Goal: Task Accomplishment & Management: Manage account settings

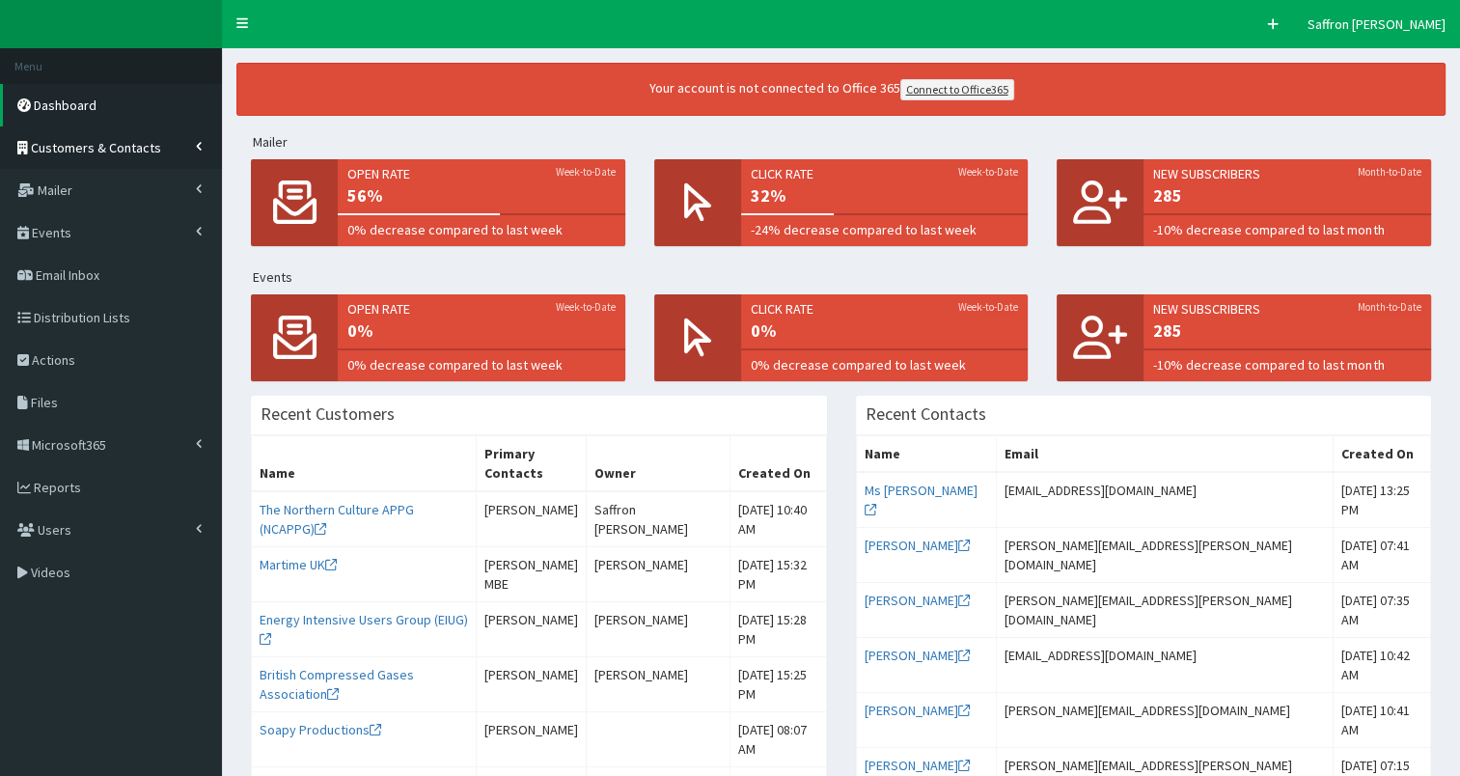
click at [149, 136] on link "Customers & Contacts" at bounding box center [111, 147] width 222 height 42
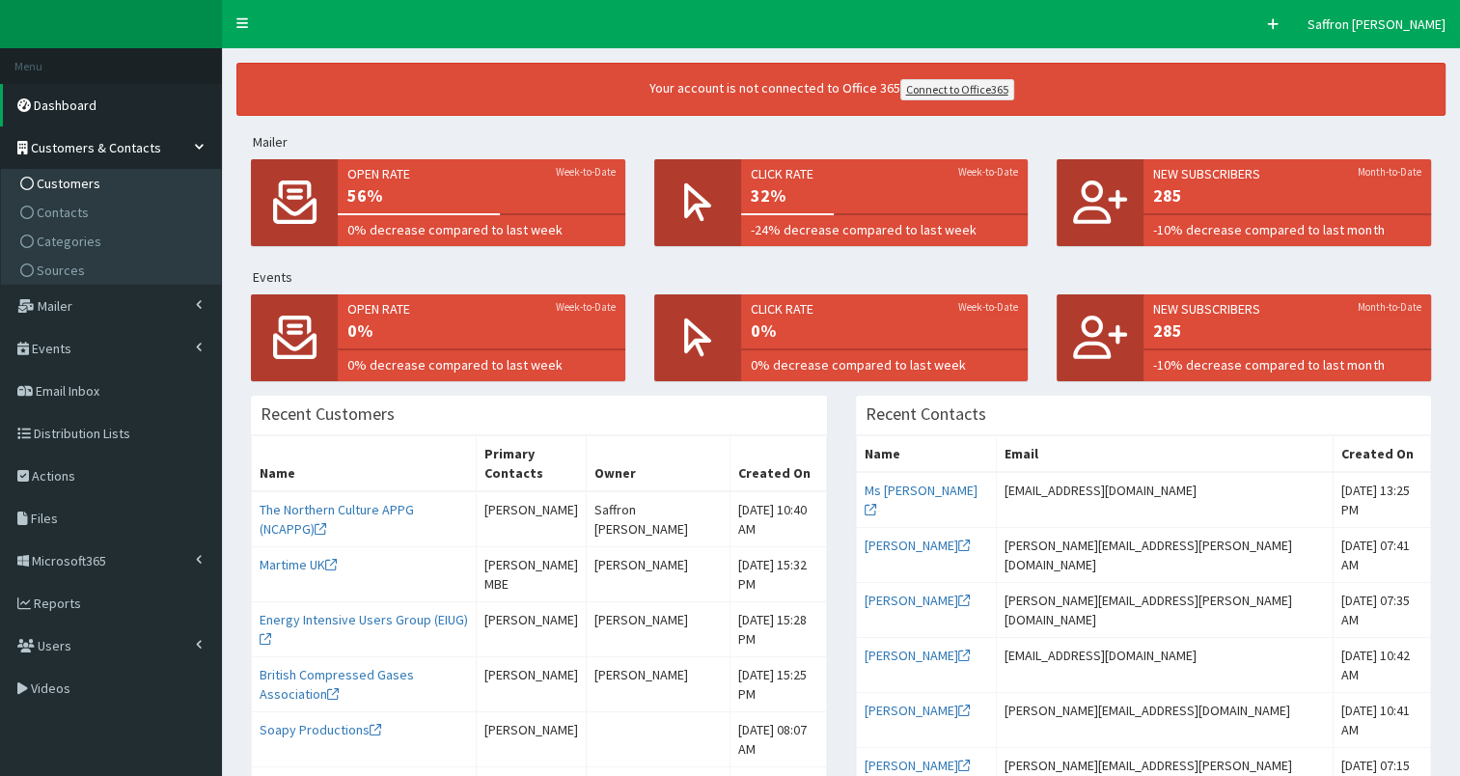
click at [74, 178] on span "Customers" at bounding box center [69, 183] width 64 height 17
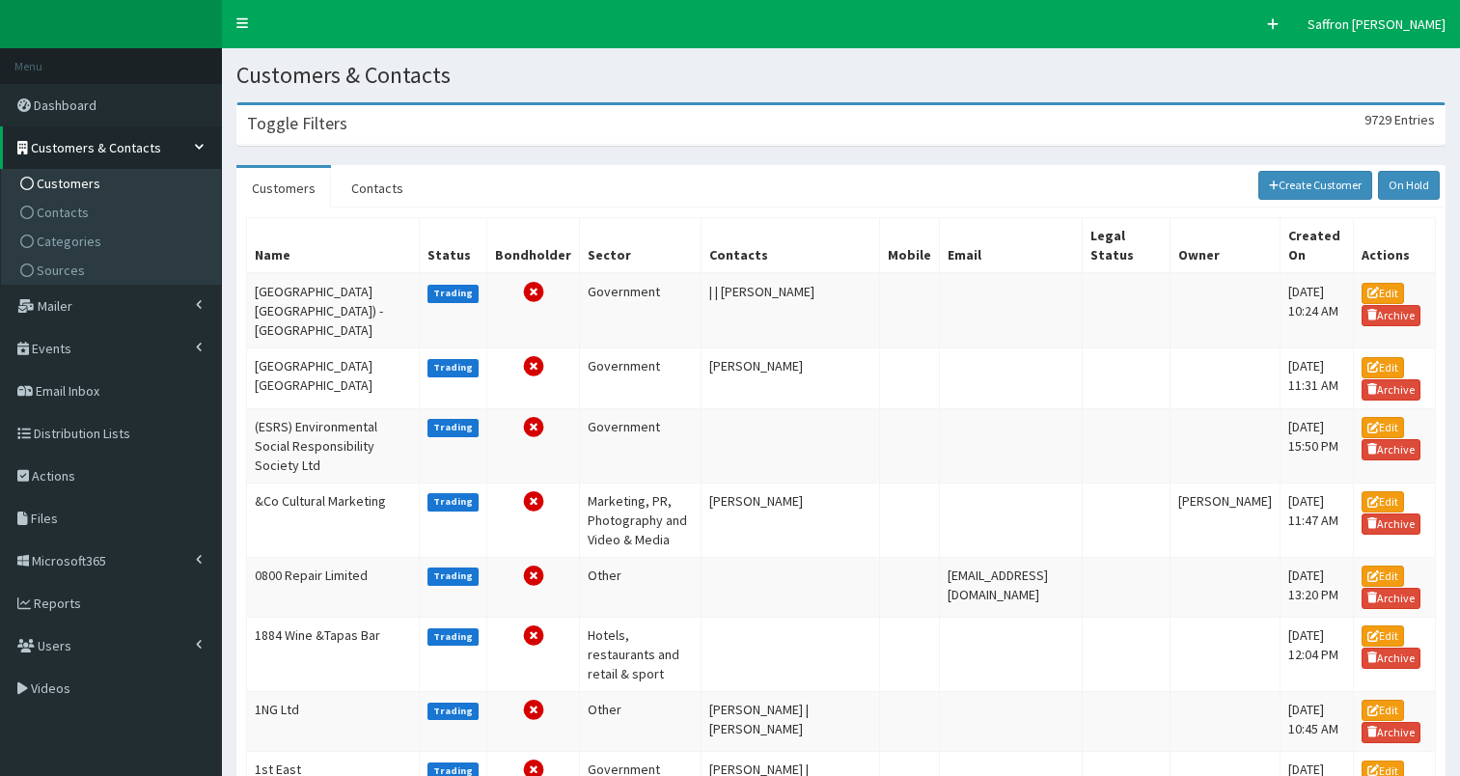
click at [438, 124] on div "Toggle Filters 9729 Entries" at bounding box center [840, 125] width 1207 height 40
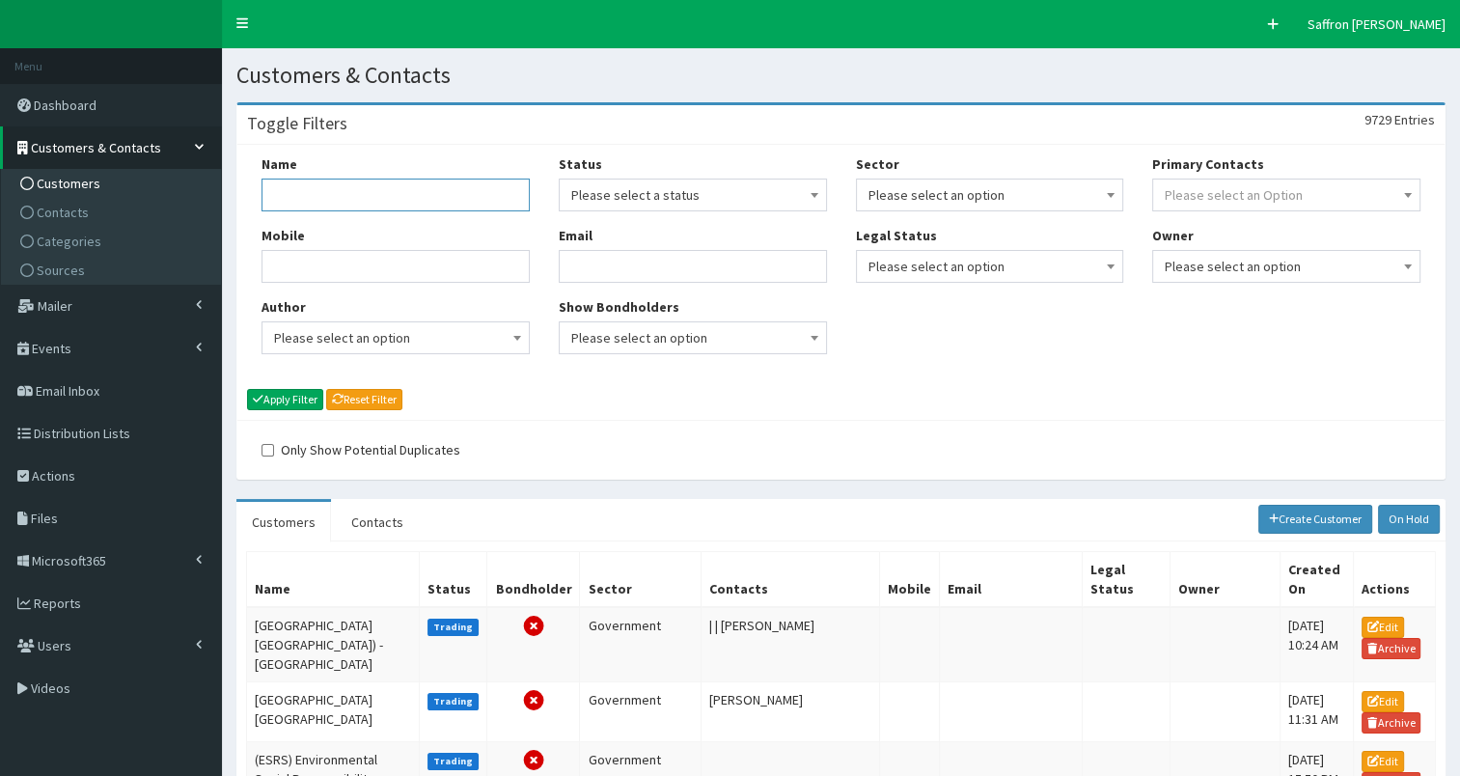
click at [422, 181] on input "Name" at bounding box center [396, 195] width 268 height 33
type input "[PERSON_NAME]"
click at [247, 389] on button "Apply Filter" at bounding box center [285, 399] width 76 height 21
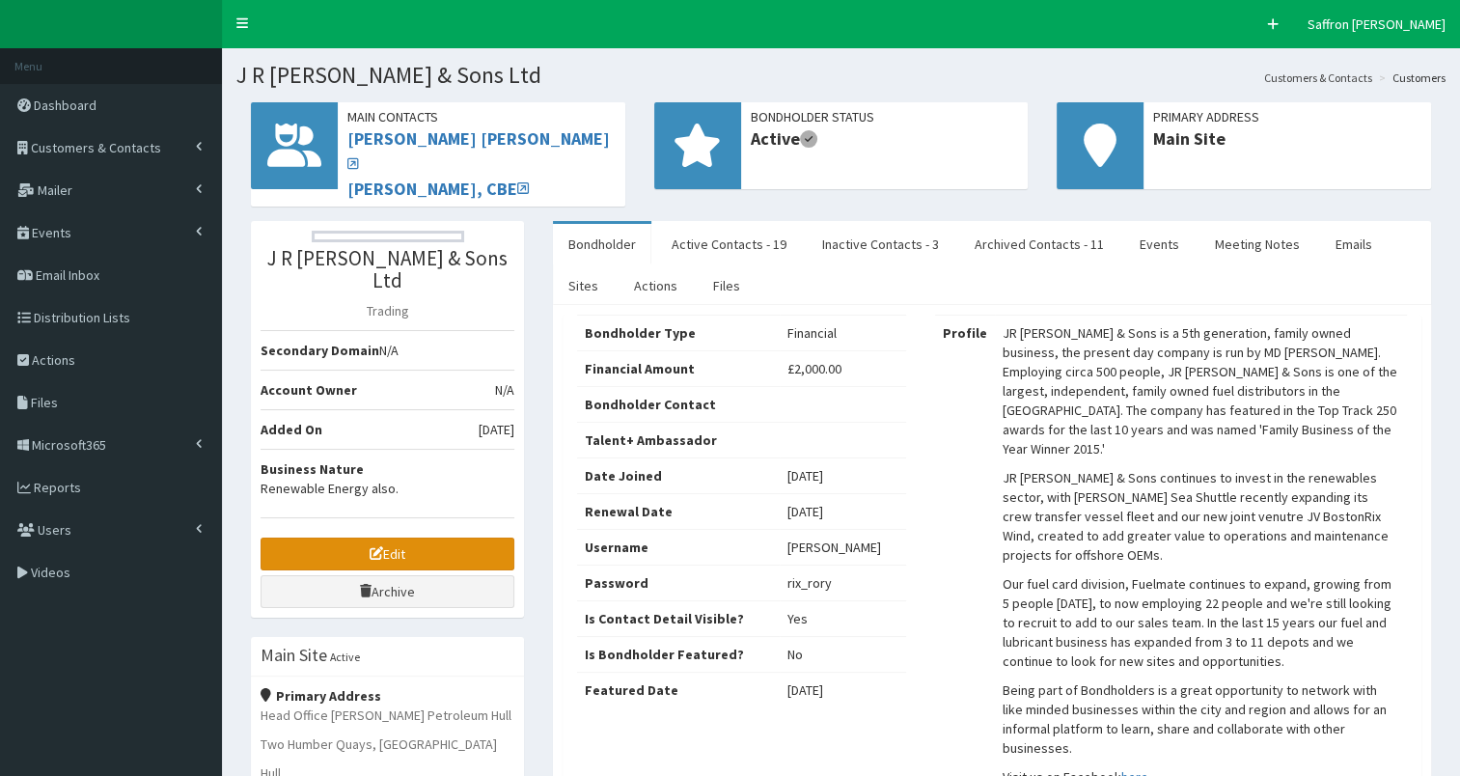
click at [481, 538] on link "Edit" at bounding box center [388, 554] width 254 height 33
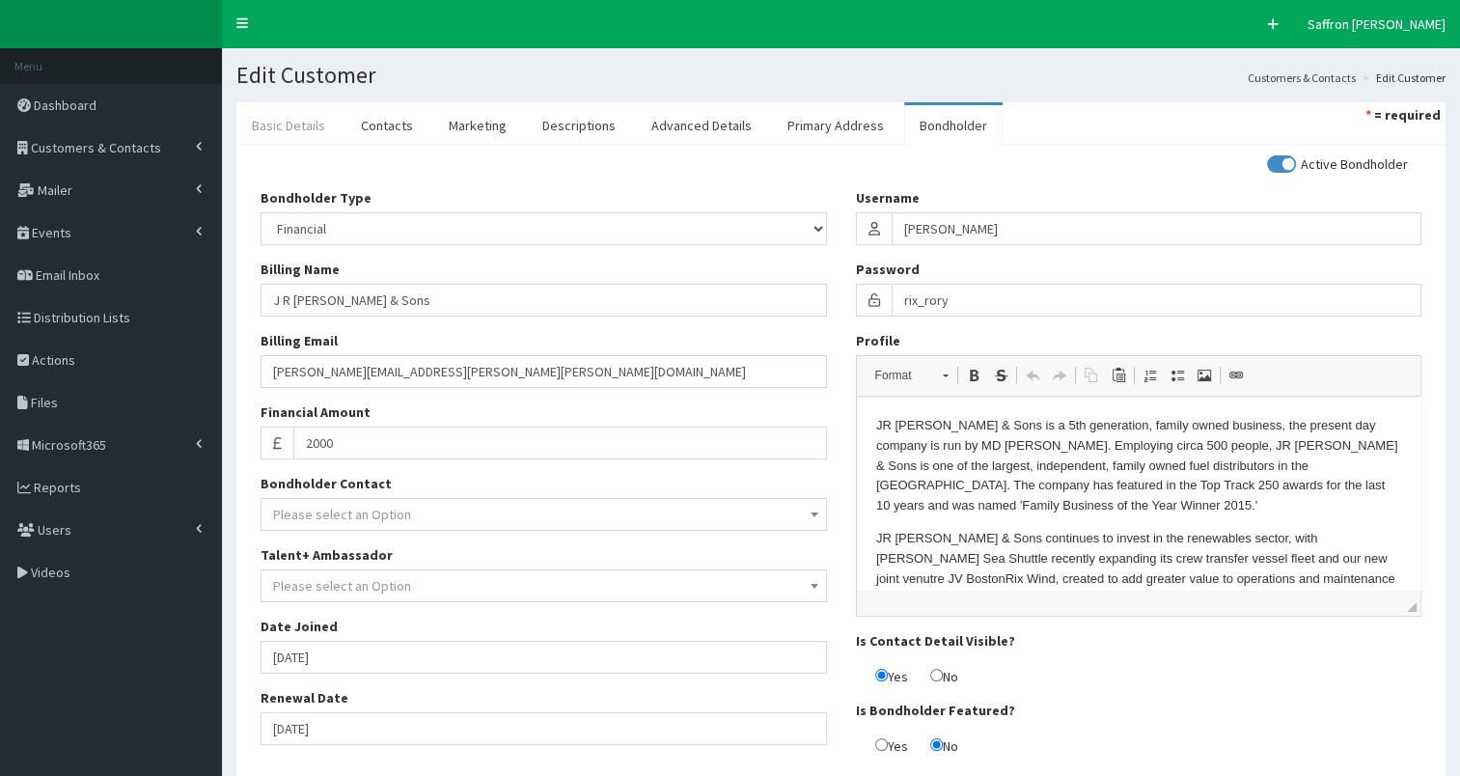
click at [291, 124] on link "Basic Details" at bounding box center [288, 125] width 104 height 41
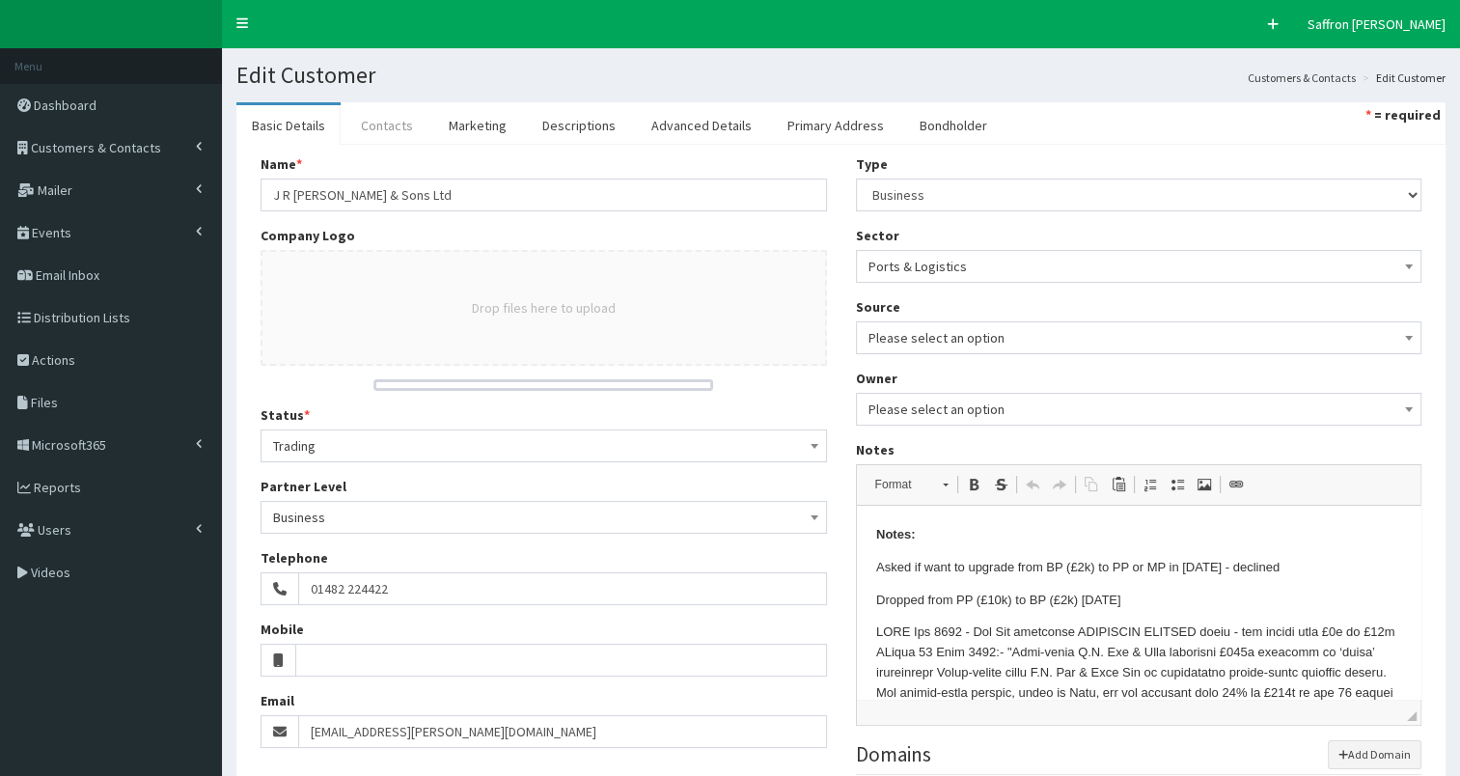
click at [403, 125] on link "Contacts" at bounding box center [387, 125] width 83 height 41
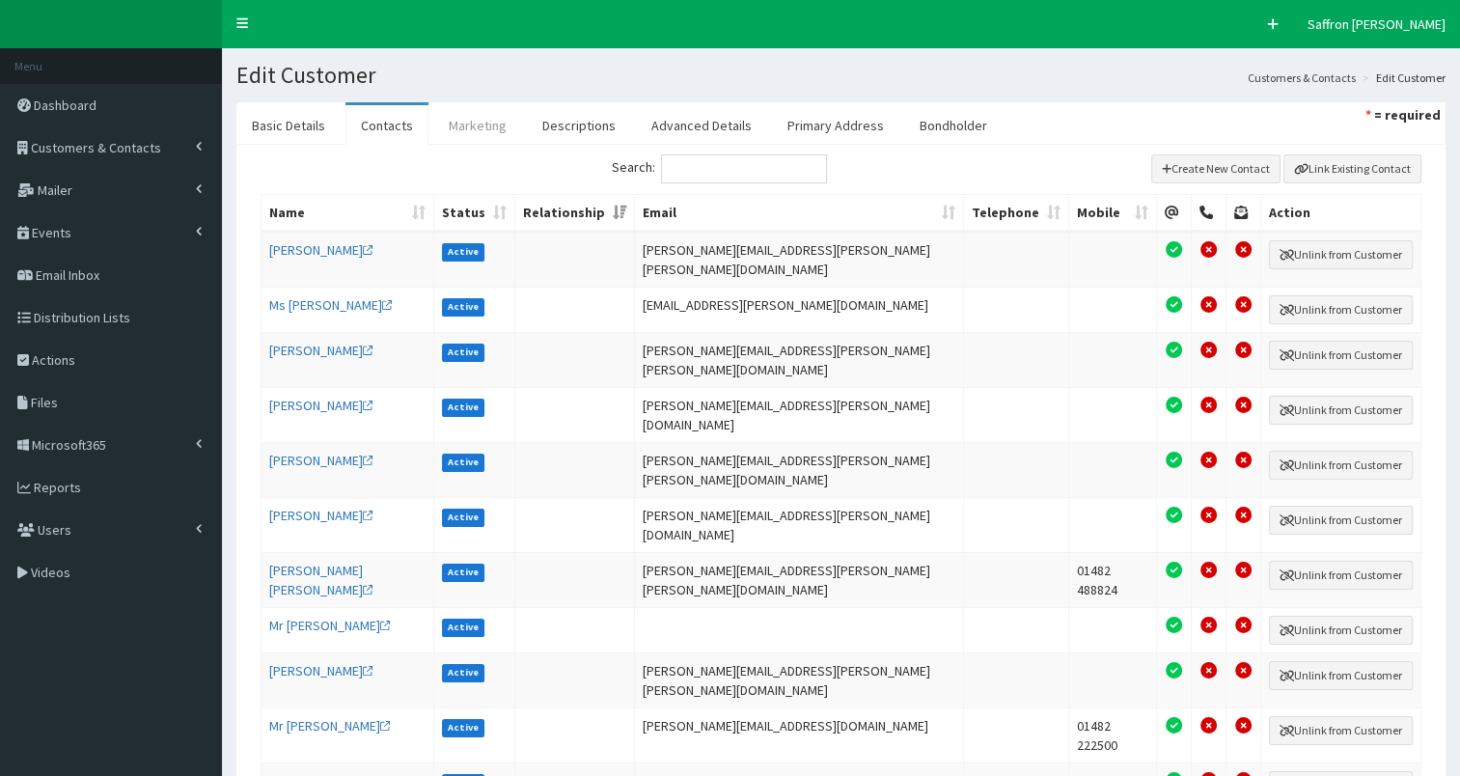
click at [493, 121] on link "Marketing" at bounding box center [477, 125] width 89 height 41
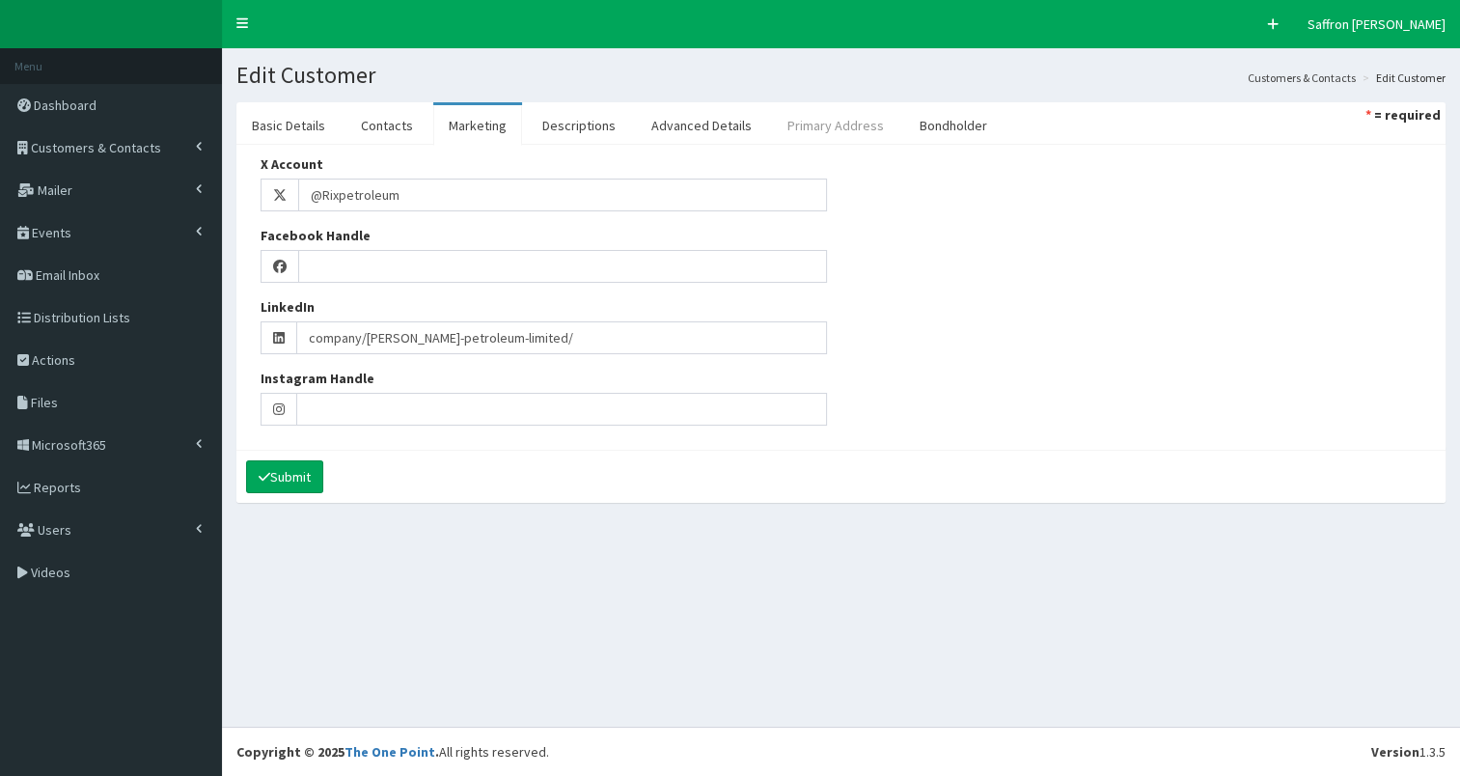
click at [811, 125] on link "Primary Address" at bounding box center [835, 125] width 127 height 41
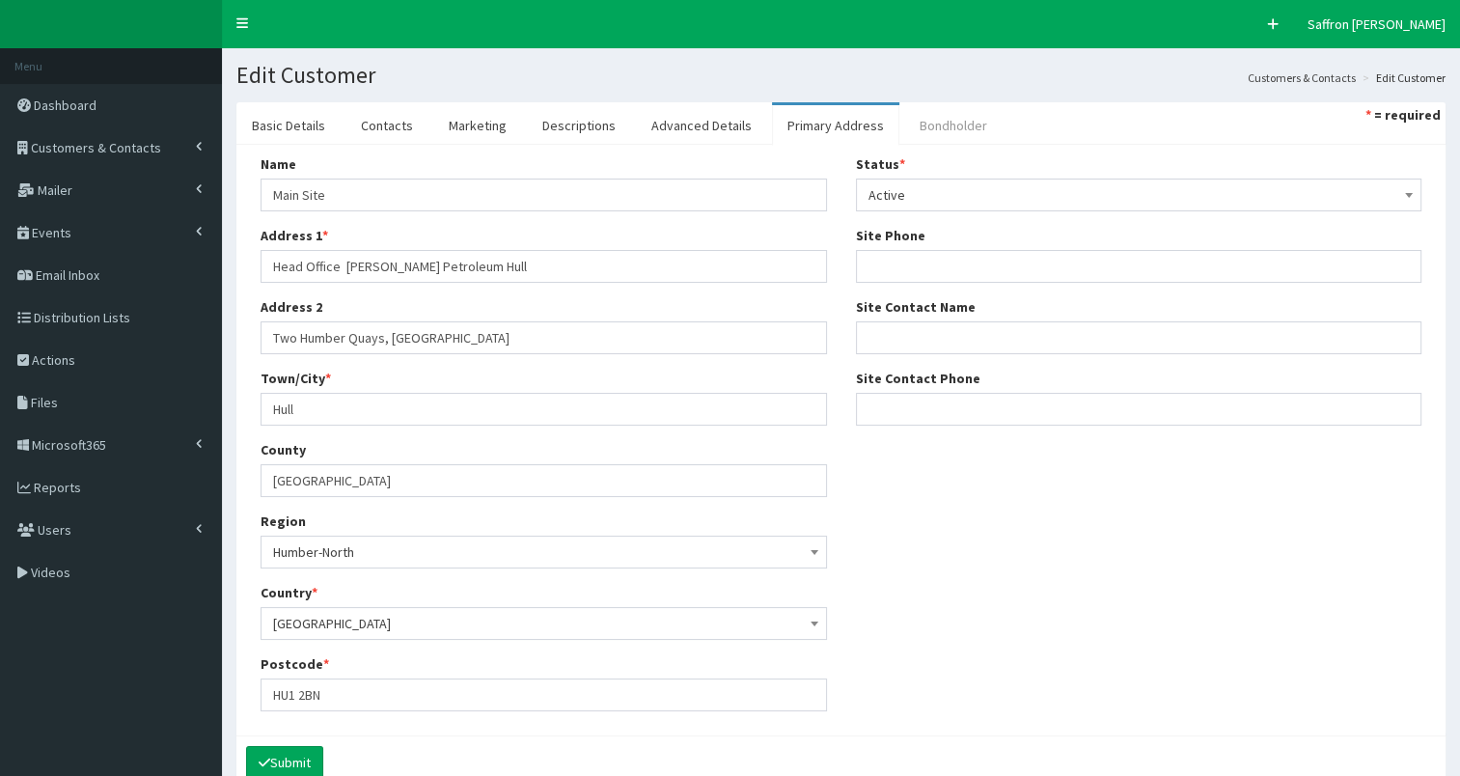
click at [955, 113] on link "Bondholder" at bounding box center [953, 125] width 98 height 41
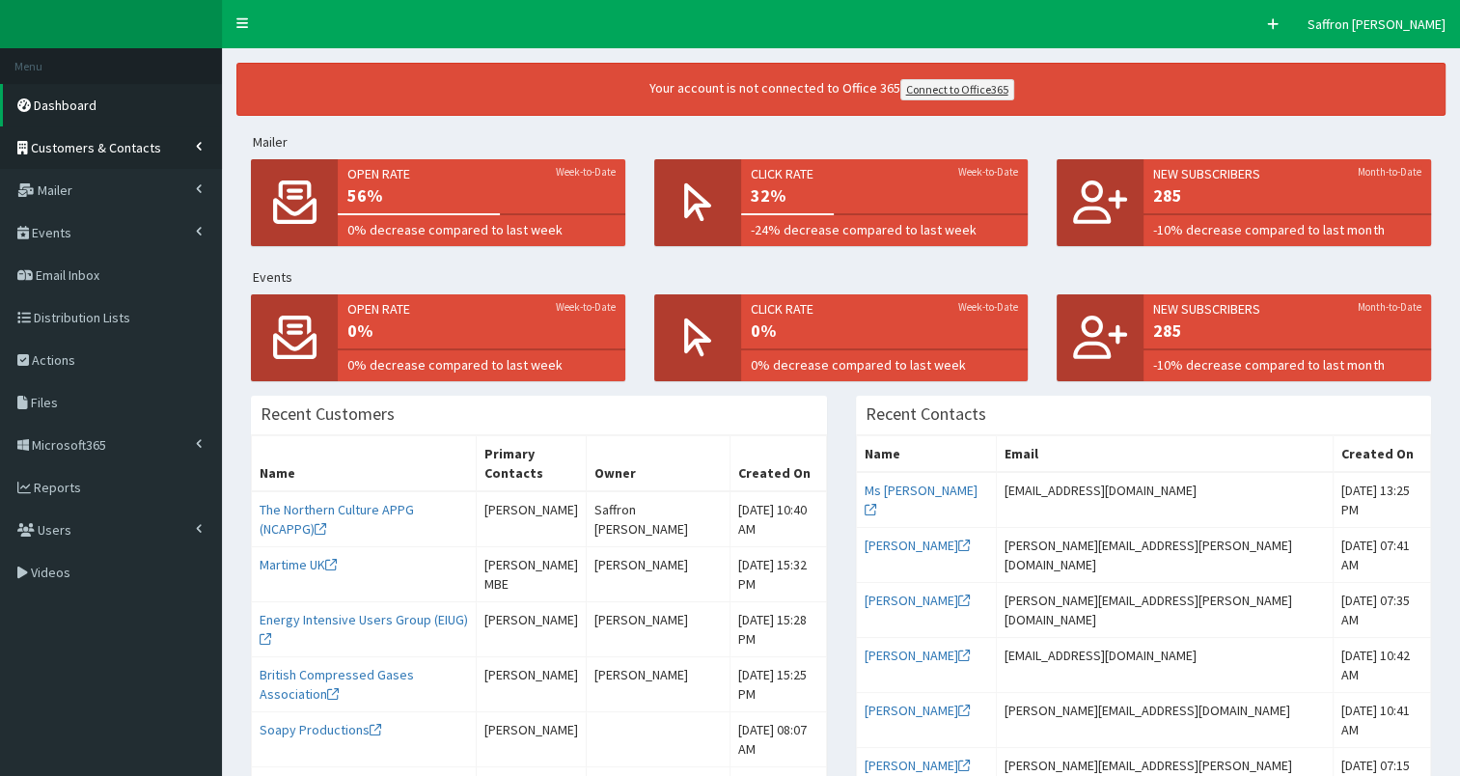
click at [149, 151] on span "Customers & Contacts" at bounding box center [96, 147] width 130 height 17
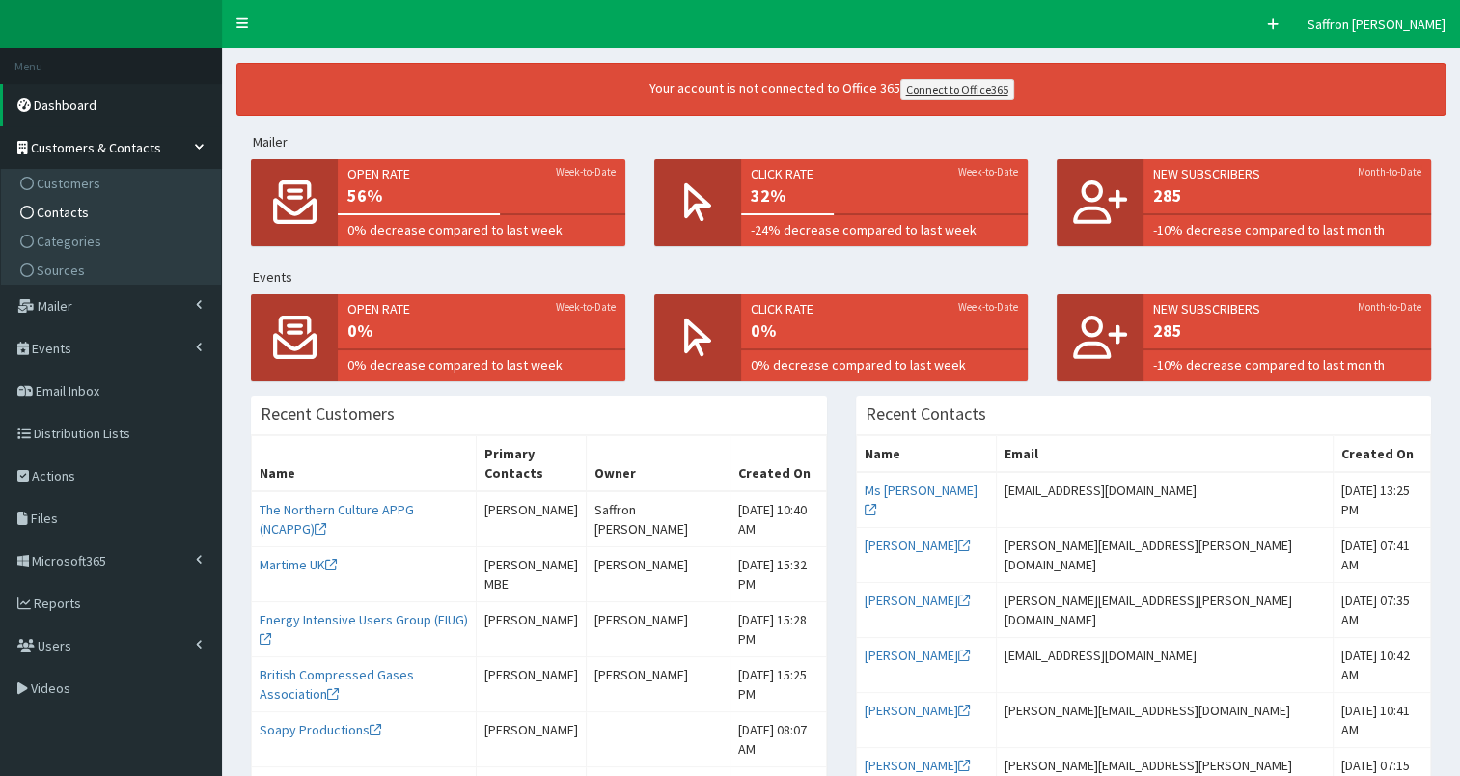
click at [68, 208] on span "Contacts" at bounding box center [63, 212] width 52 height 17
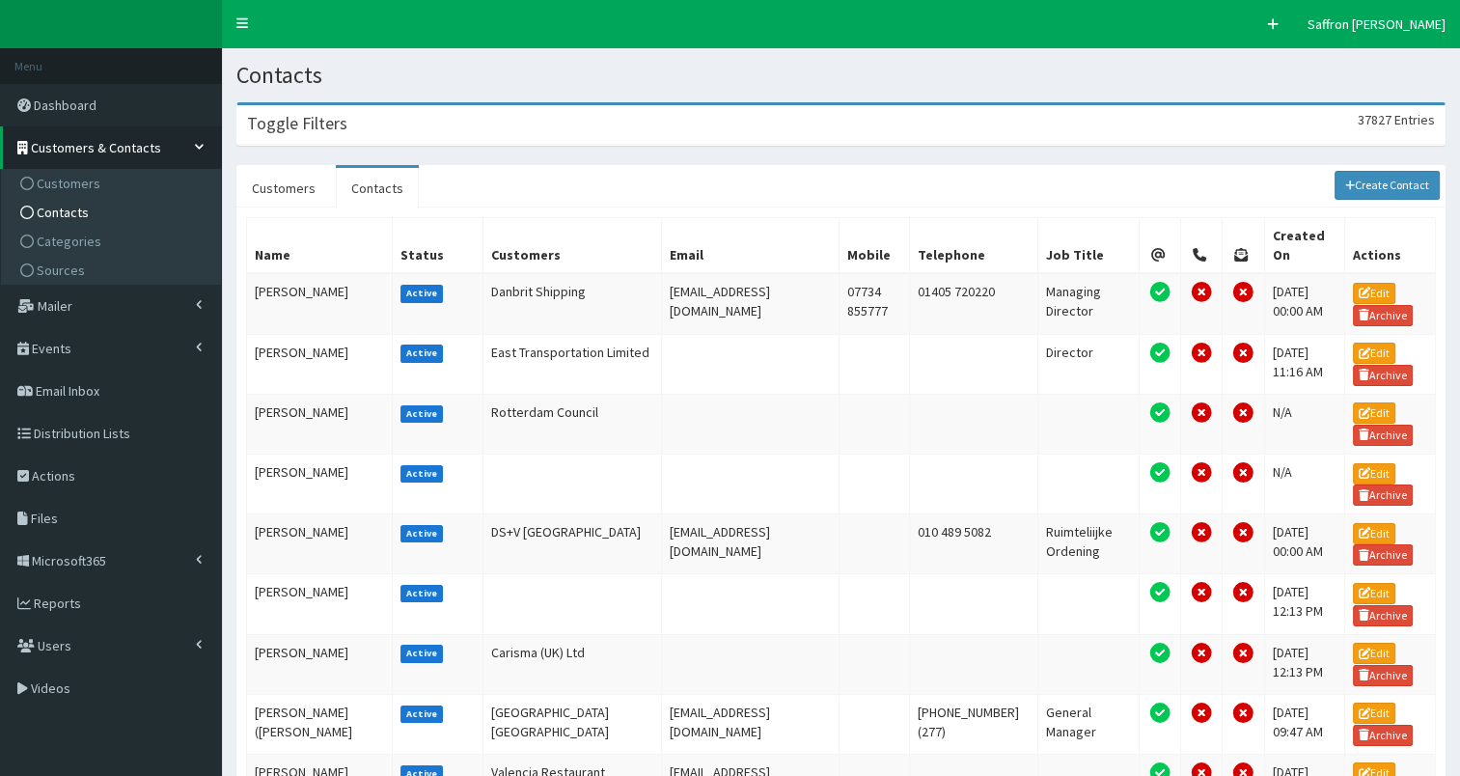
click at [70, 192] on link "Customers" at bounding box center [113, 183] width 215 height 29
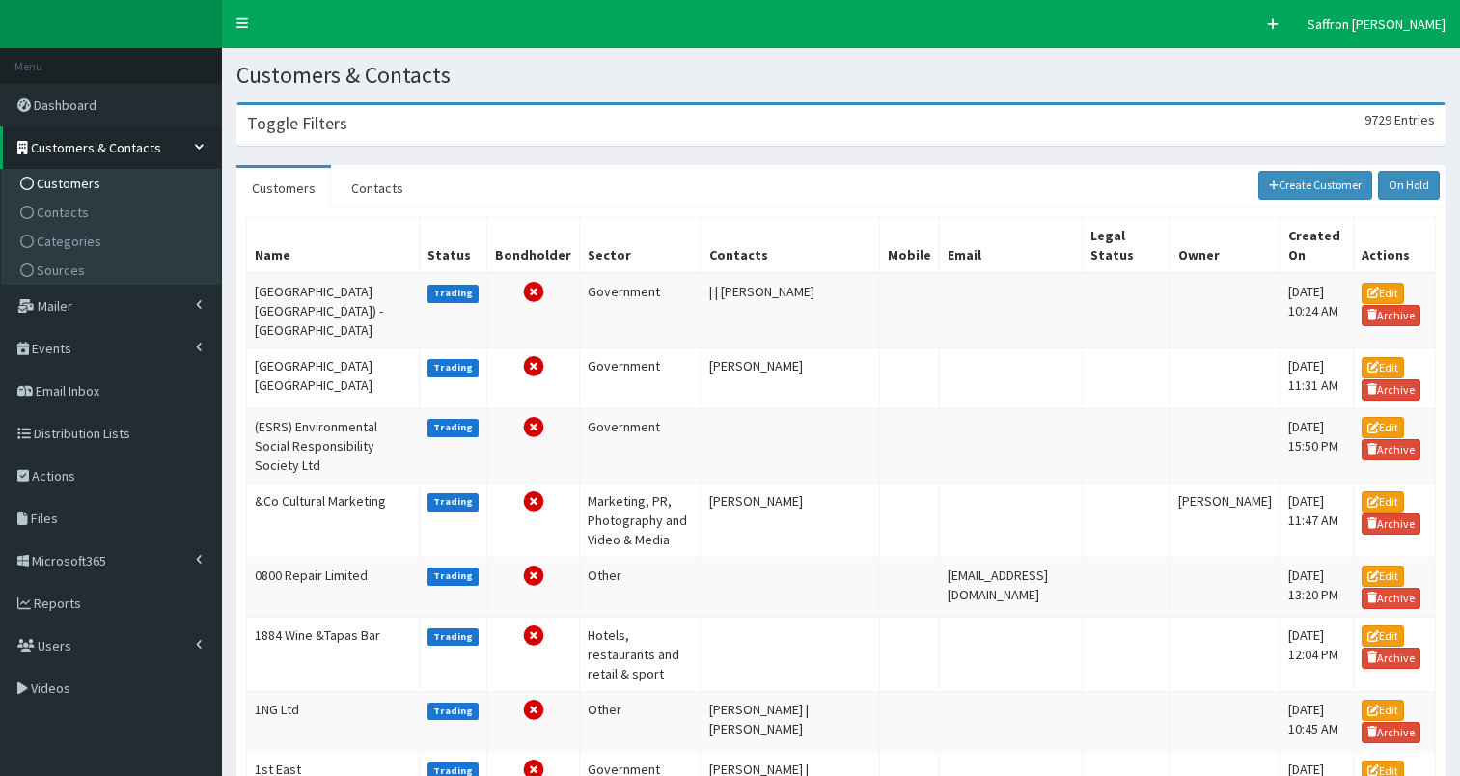
click at [466, 137] on div "Toggle Filters 9729 Entries" at bounding box center [840, 125] width 1207 height 40
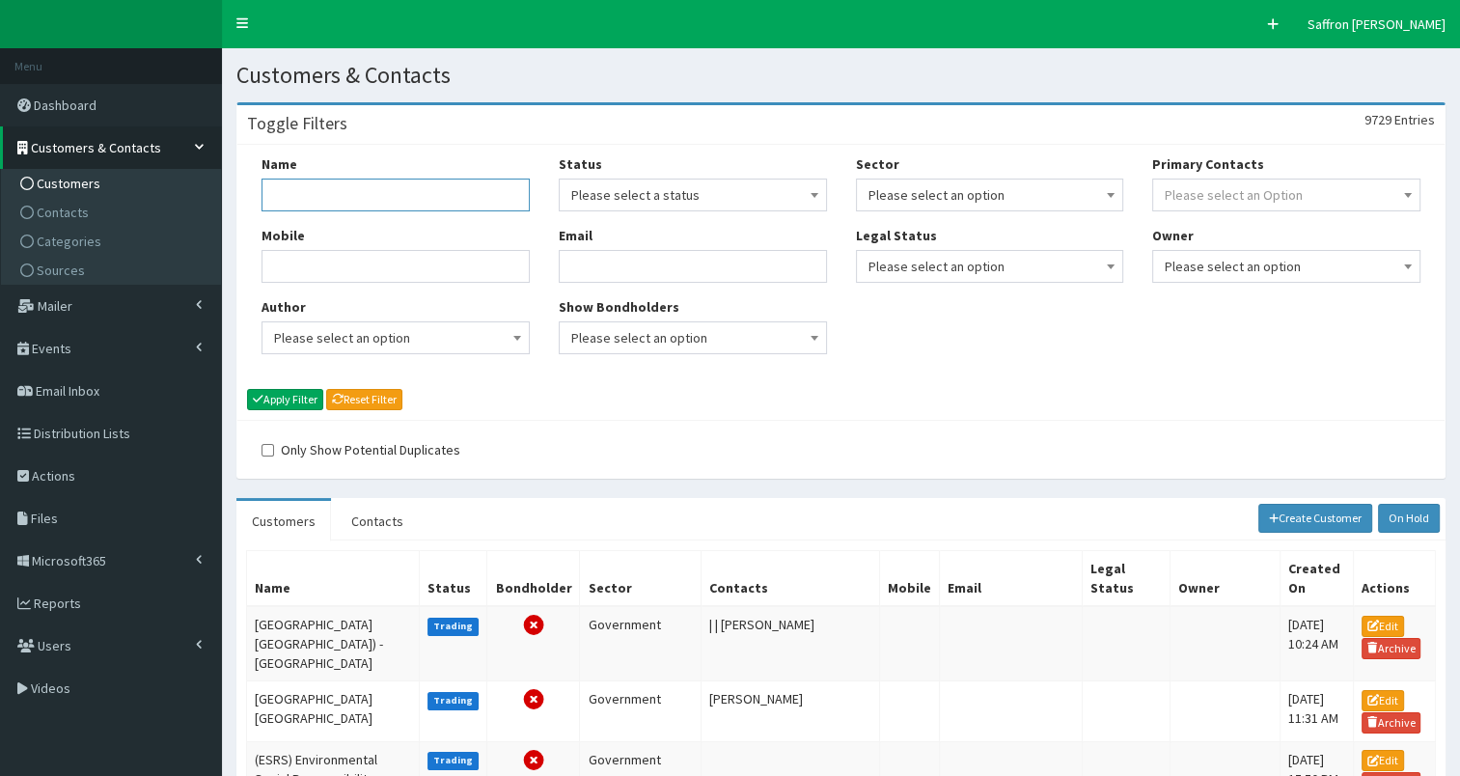
click at [410, 189] on input "Name" at bounding box center [396, 195] width 268 height 33
type input "rix"
click at [285, 404] on button "Apply Filter" at bounding box center [285, 399] width 76 height 21
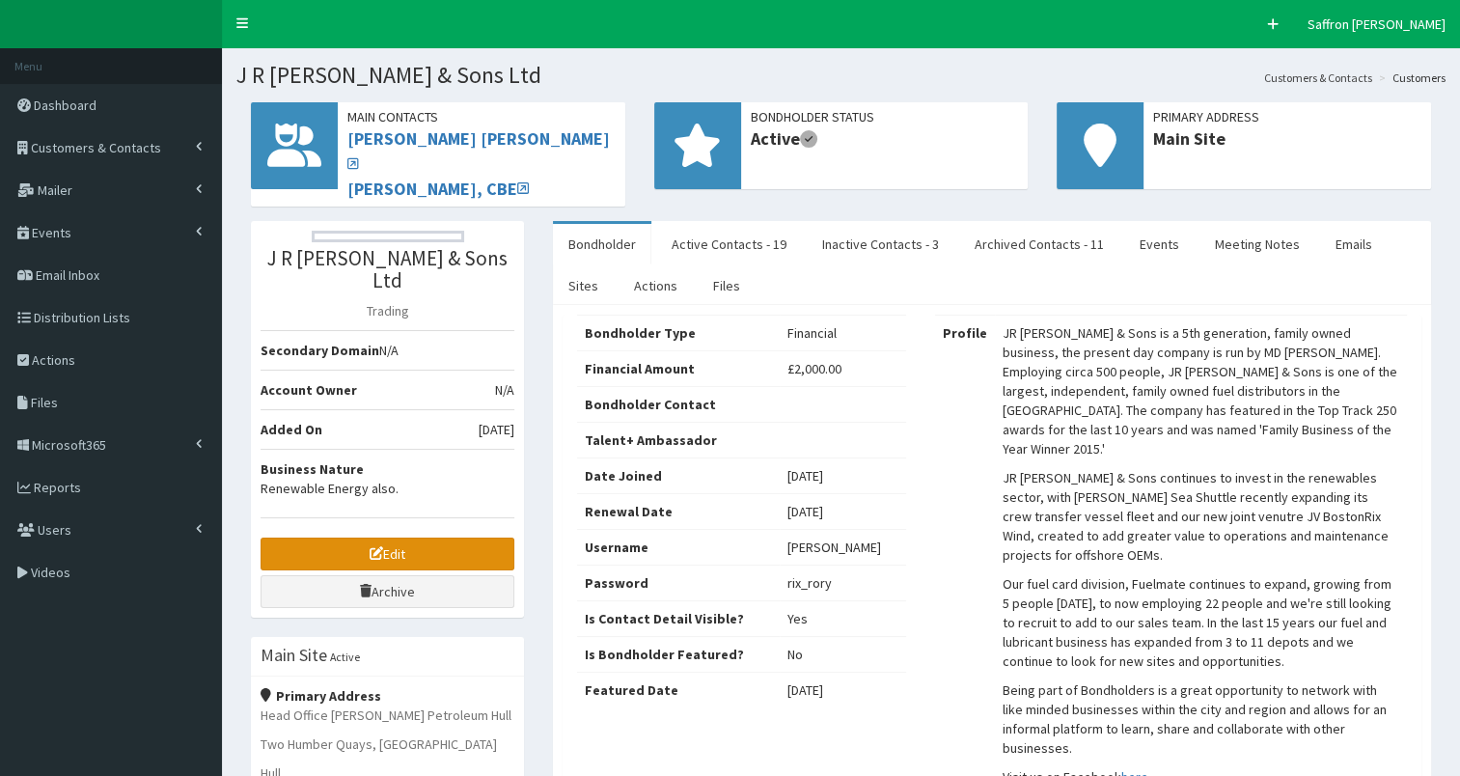
click at [440, 538] on link "Edit" at bounding box center [388, 554] width 254 height 33
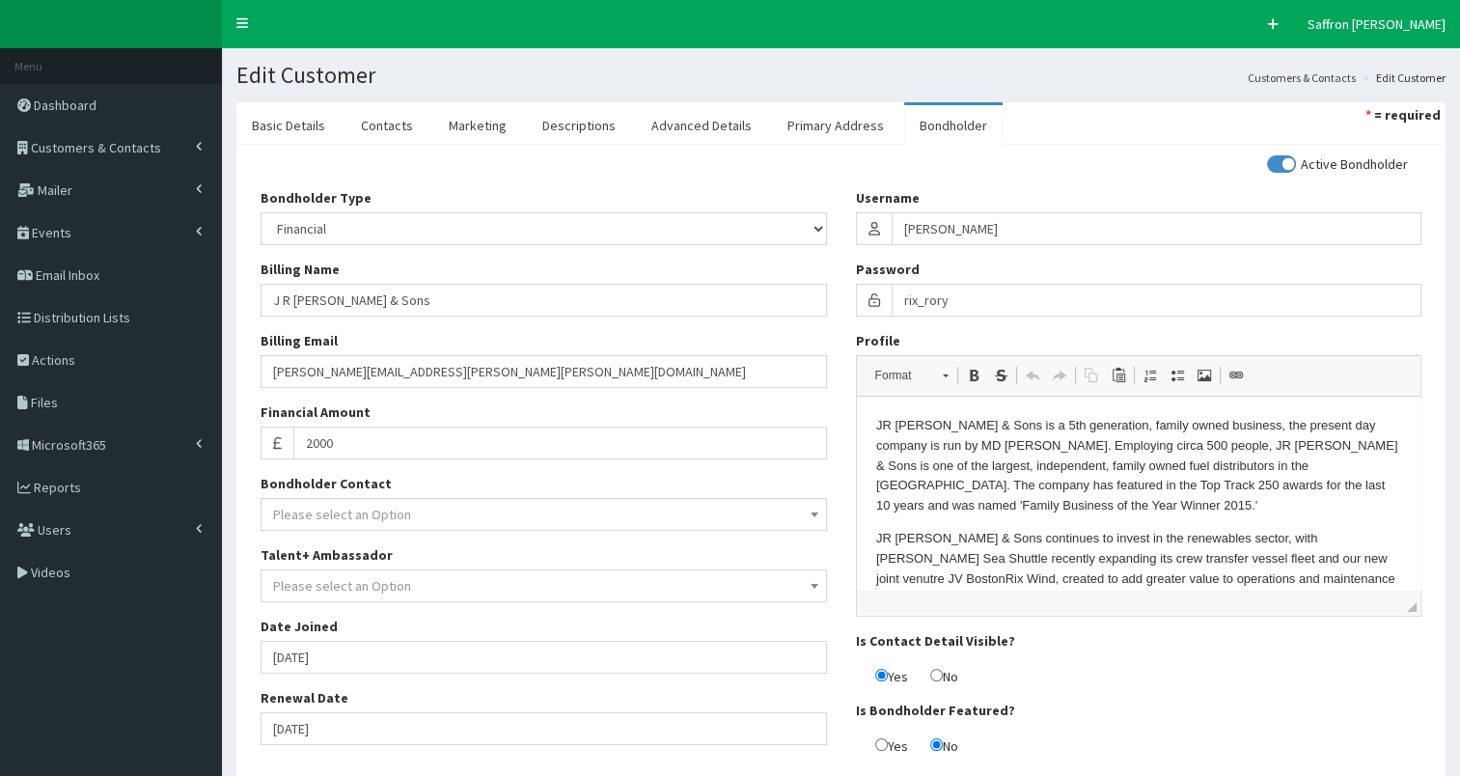
scroll to position [63, 0]
